Goal: Find contact information: Find contact information

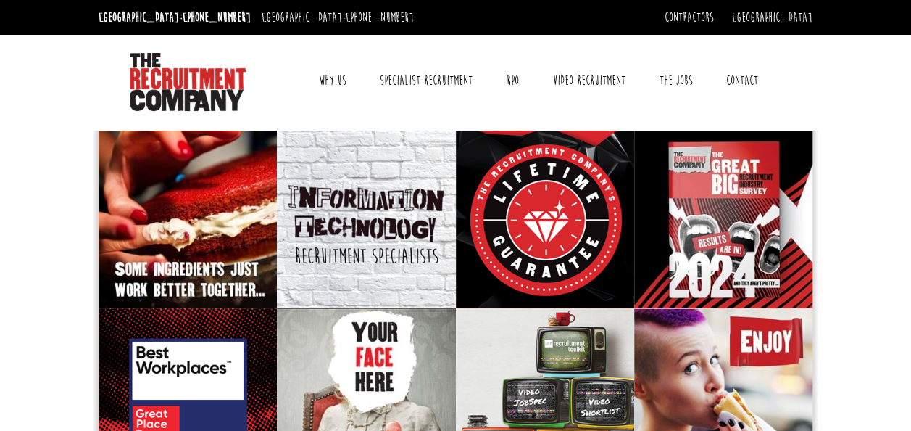
drag, startPoint x: 909, startPoint y: 72, endPoint x: 924, endPoint y: 318, distance: 245.5
drag, startPoint x: 924, startPoint y: 318, endPoint x: 882, endPoint y: 136, distance: 186.2
click at [325, 86] on link "Why Us" at bounding box center [332, 80] width 49 height 36
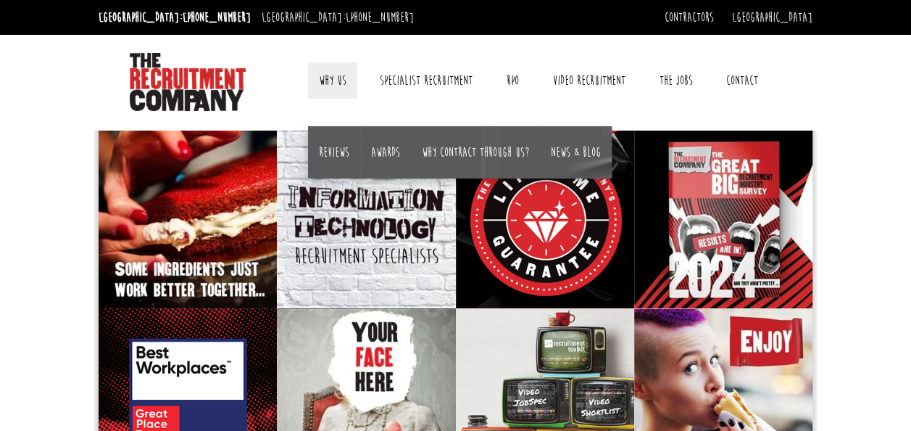
click at [744, 84] on link "Contact" at bounding box center [743, 80] width 54 height 36
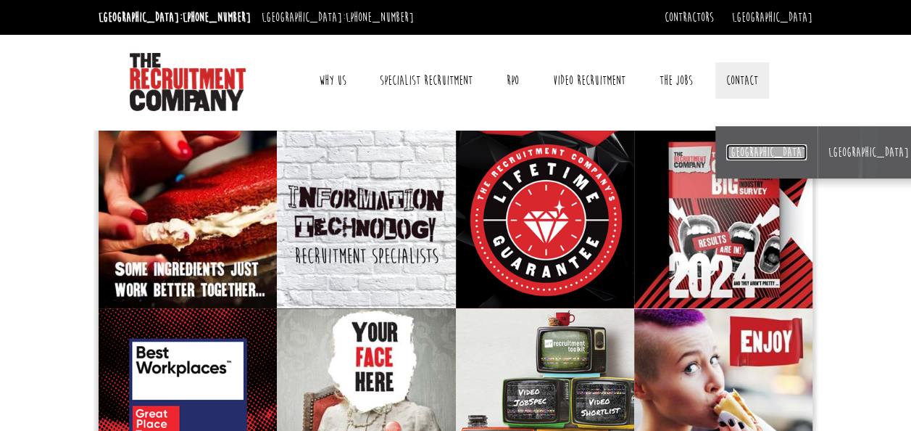
click at [746, 150] on link "[GEOGRAPHIC_DATA]" at bounding box center [766, 152] width 80 height 16
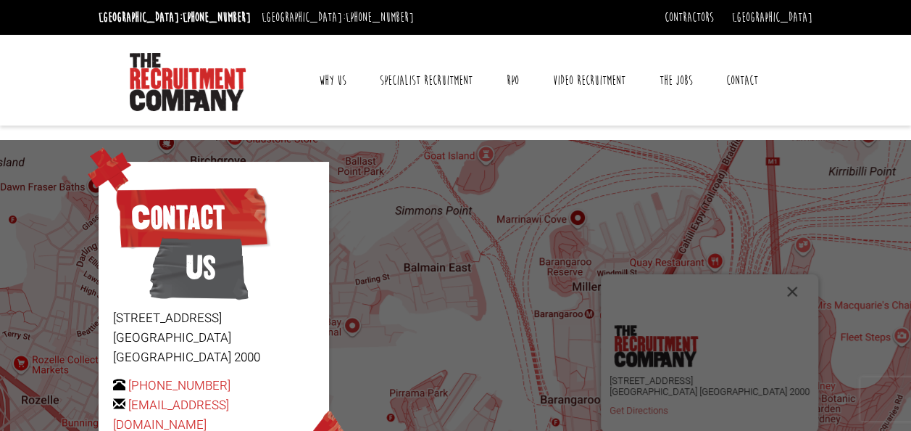
click at [331, 79] on link "Why Us" at bounding box center [332, 80] width 49 height 36
